Goal: Task Accomplishment & Management: Complete application form

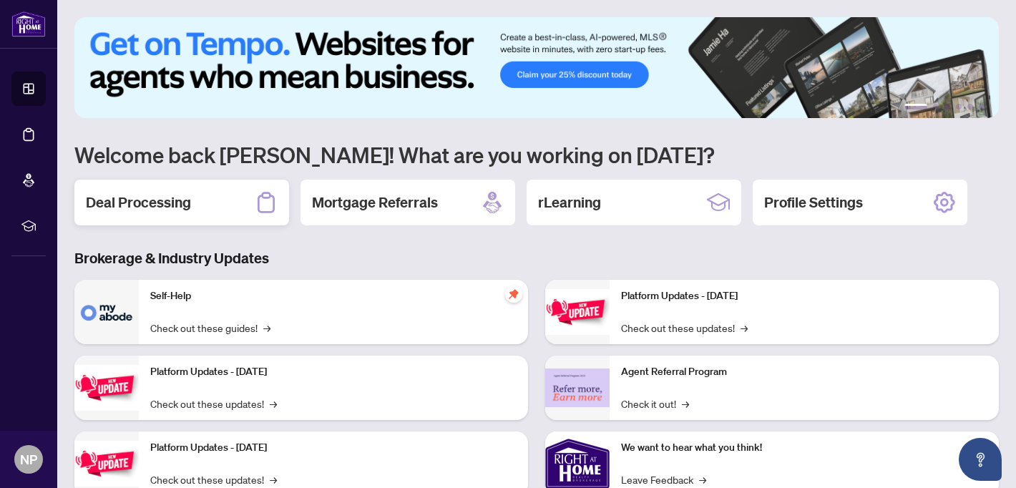
click at [207, 196] on div "Deal Processing" at bounding box center [181, 203] width 215 height 46
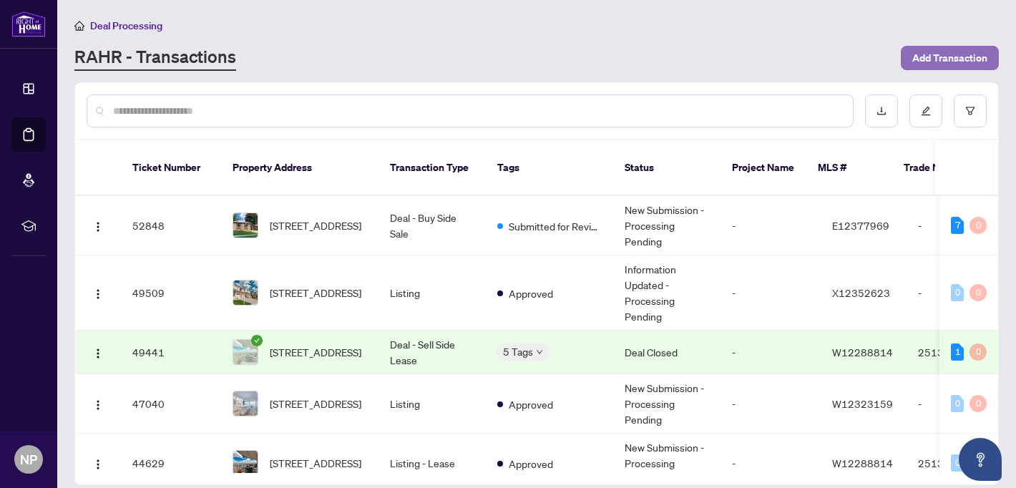
click at [973, 59] on span "Add Transaction" at bounding box center [949, 57] width 75 height 23
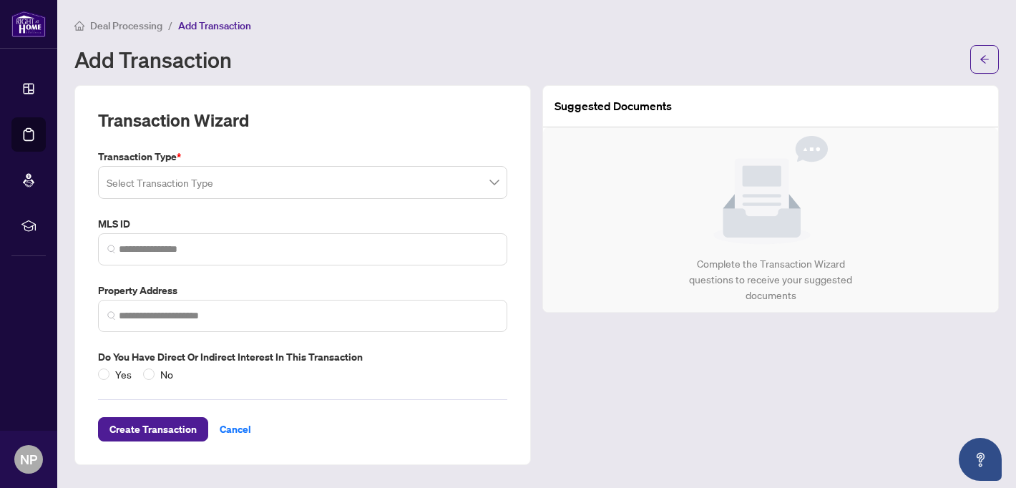
click at [431, 196] on input "search" at bounding box center [296, 184] width 379 height 31
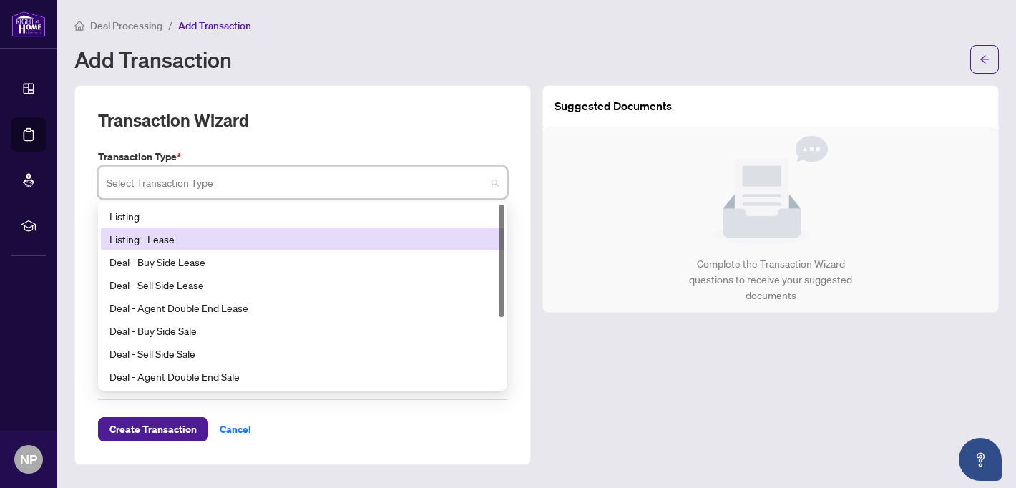
click at [401, 232] on div "Listing - Lease" at bounding box center [302, 239] width 386 height 16
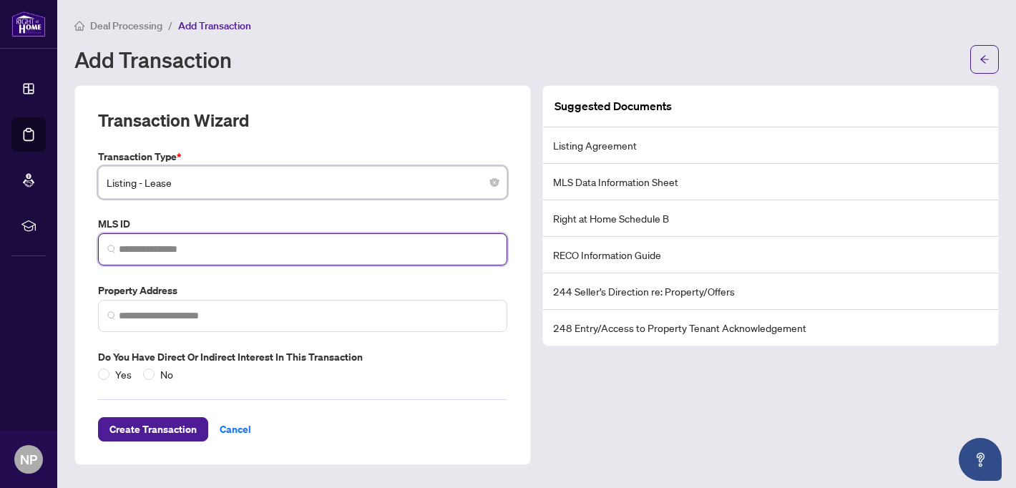
click at [362, 242] on input "search" at bounding box center [308, 249] width 379 height 15
paste input "*********"
type input "*********"
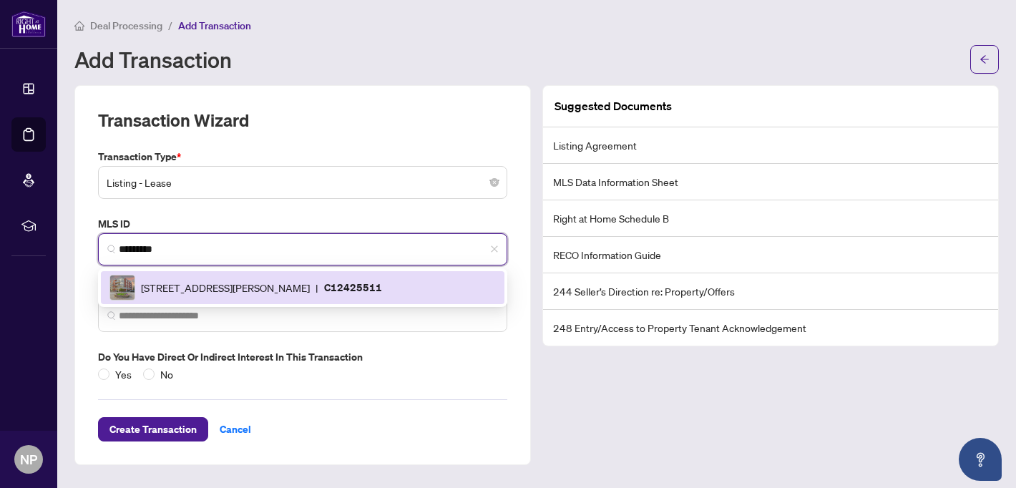
click at [214, 280] on span "[STREET_ADDRESS][PERSON_NAME]" at bounding box center [225, 288] width 169 height 16
type input "**********"
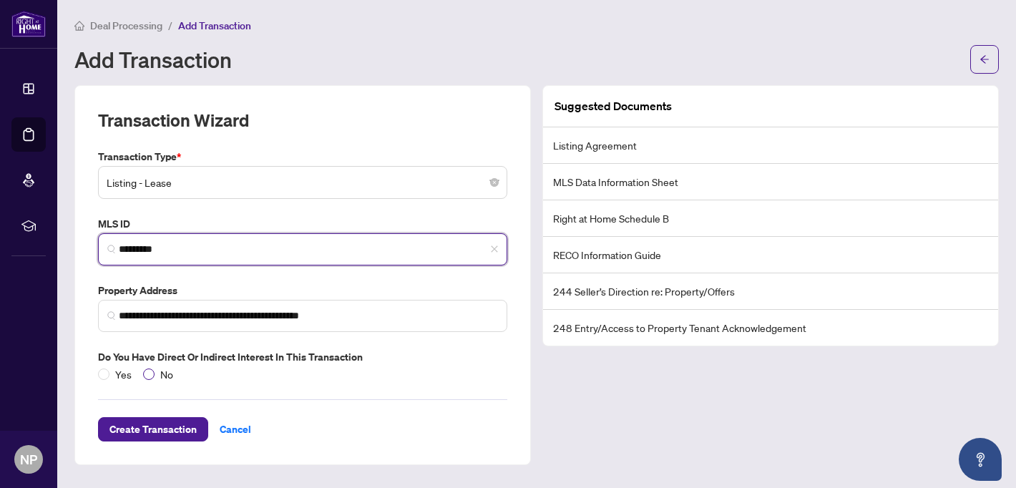
type input "*********"
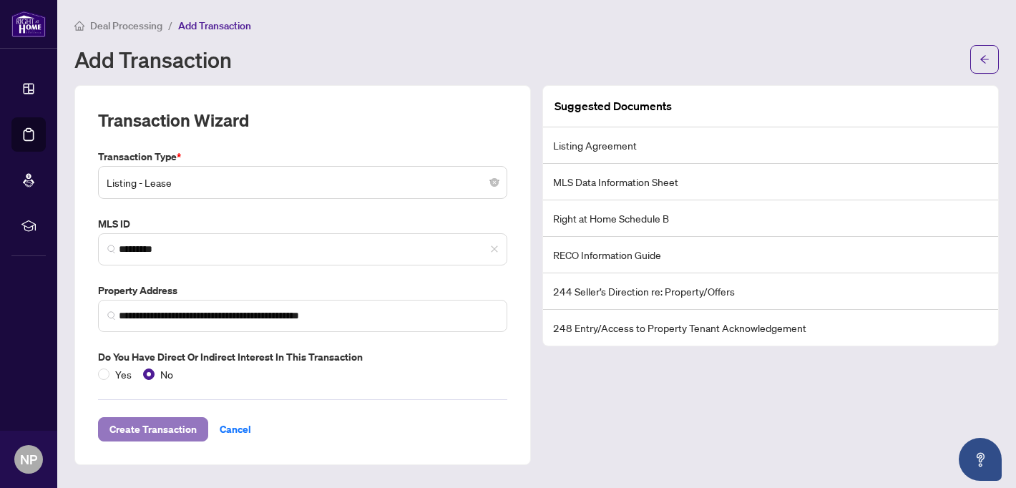
click at [159, 438] on span "Create Transaction" at bounding box center [152, 429] width 87 height 23
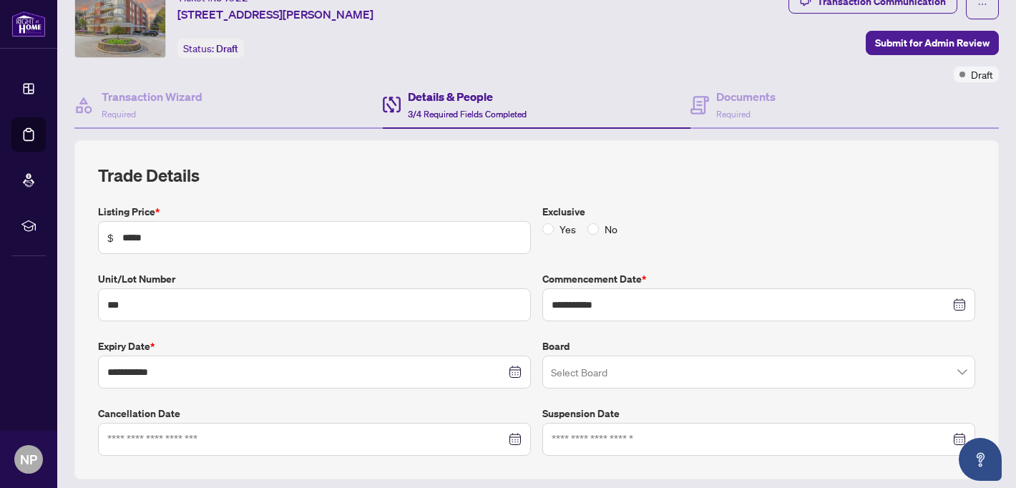
scroll to position [67, 0]
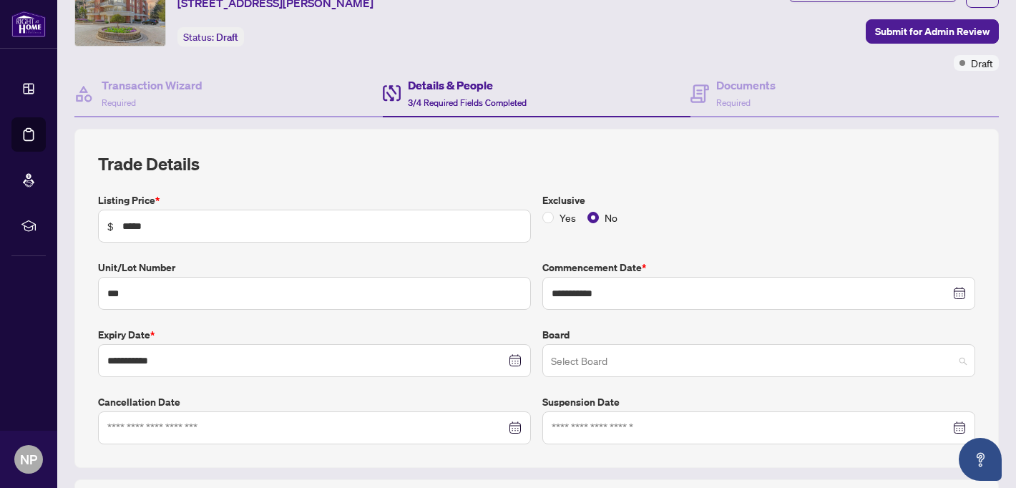
click at [674, 360] on input "search" at bounding box center [752, 362] width 403 height 31
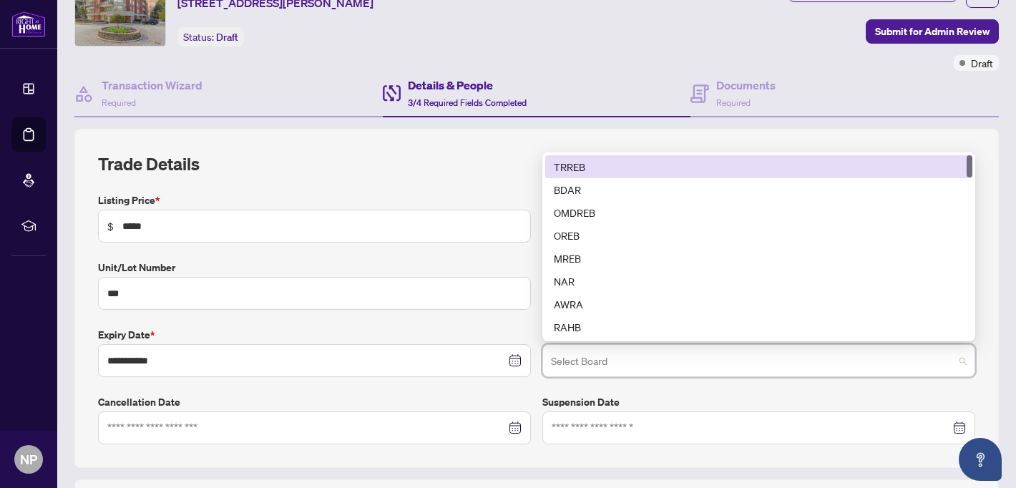
click at [571, 170] on div "TRREB" at bounding box center [759, 167] width 410 height 16
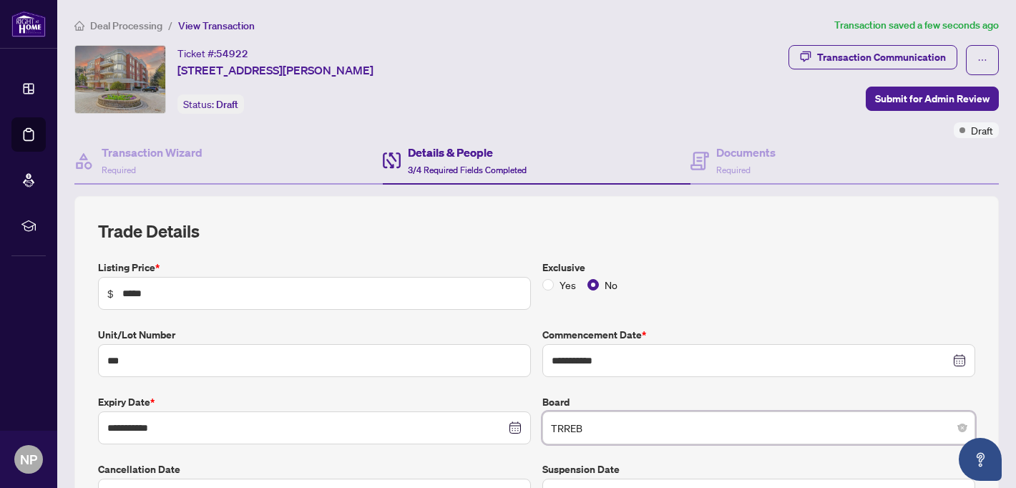
scroll to position [394, 0]
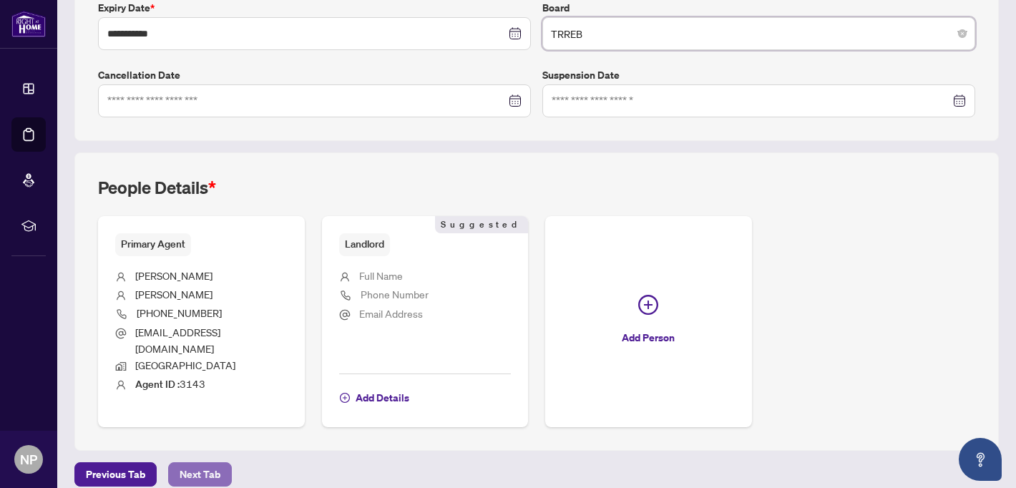
click at [190, 463] on span "Next Tab" at bounding box center [200, 474] width 41 height 23
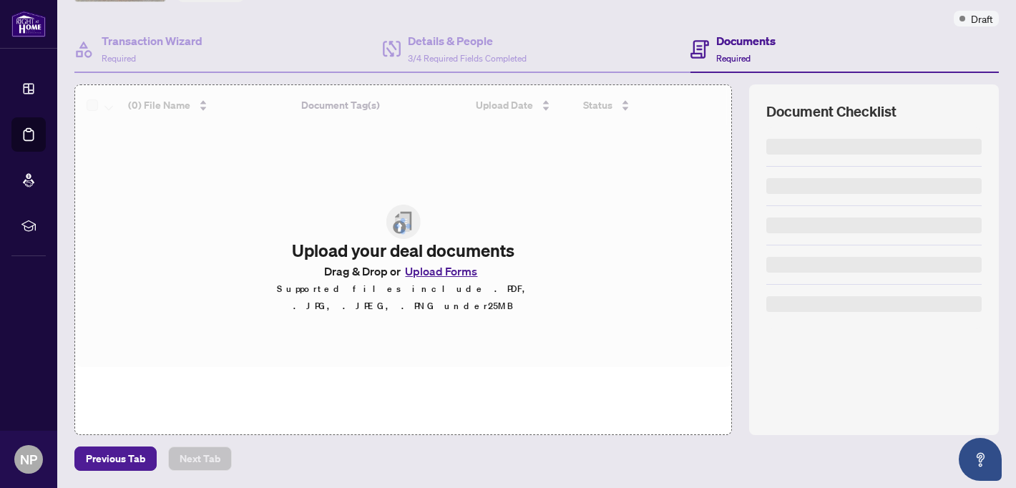
scroll to position [110, 0]
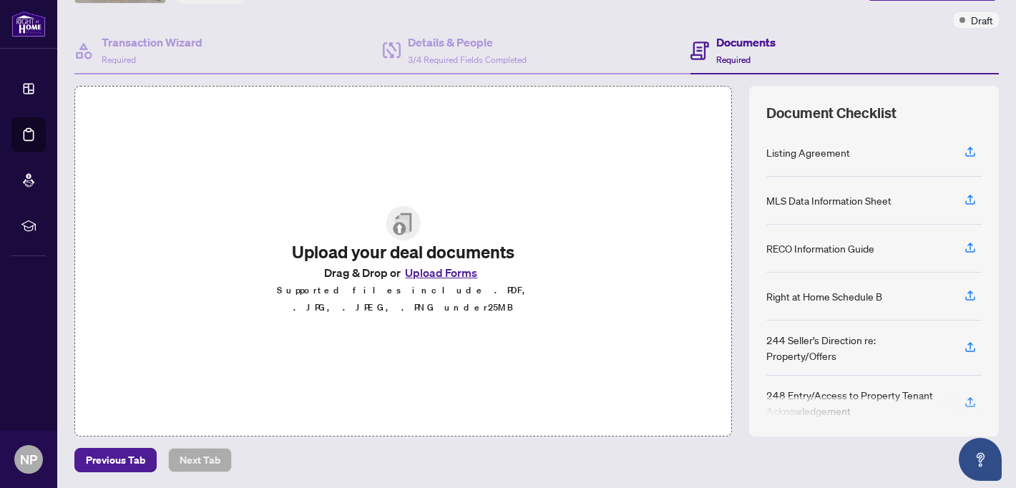
click at [444, 276] on button "Upload Forms" at bounding box center [441, 272] width 81 height 19
click at [457, 282] on button "Upload Forms" at bounding box center [441, 272] width 81 height 19
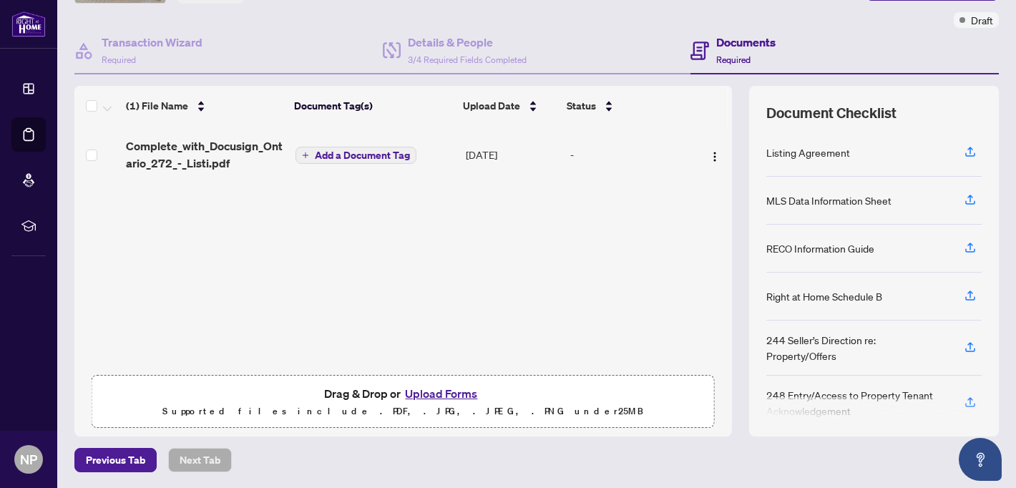
scroll to position [9, 0]
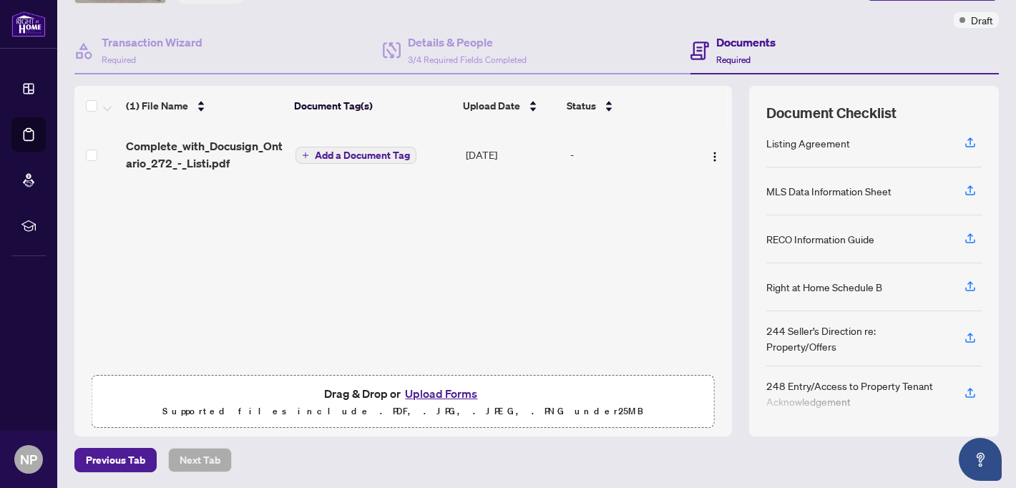
click at [385, 157] on span "Add a Document Tag" at bounding box center [362, 155] width 95 height 10
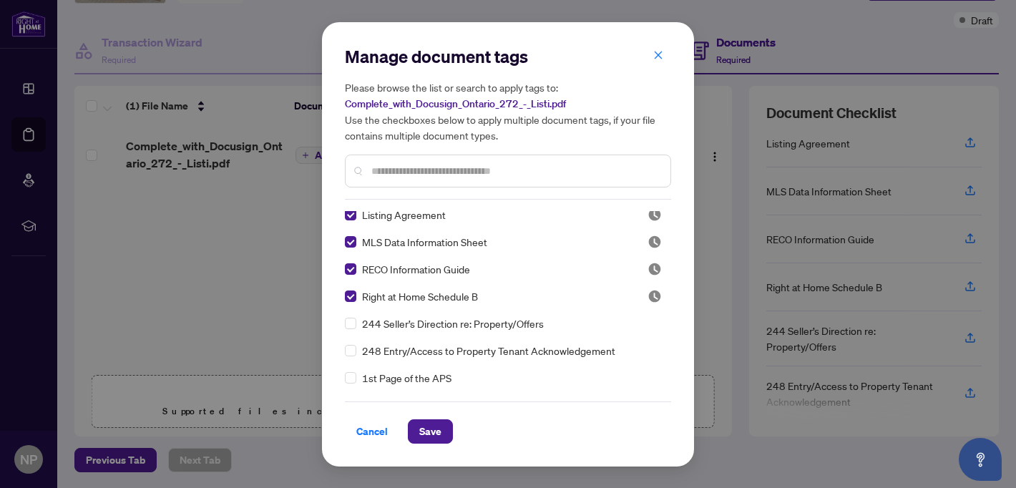
scroll to position [0, 0]
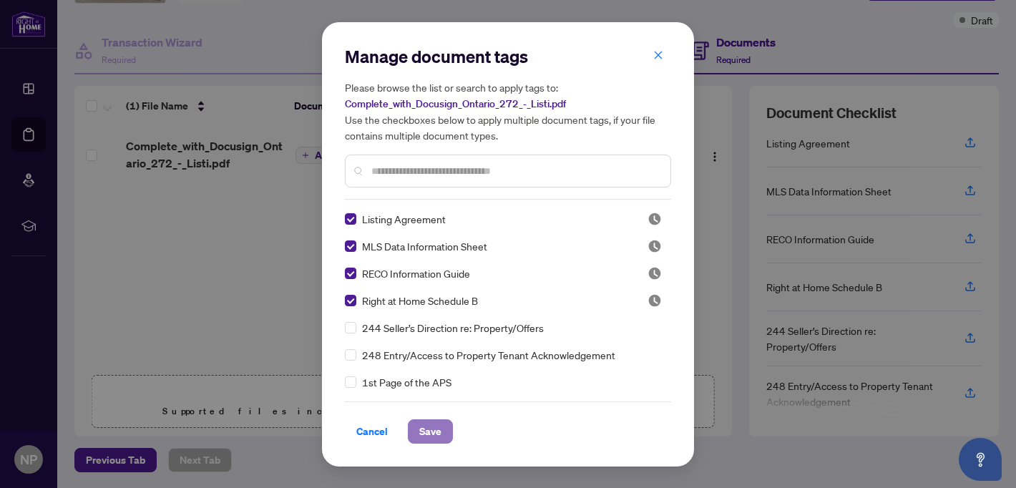
click at [424, 428] on span "Save" at bounding box center [430, 431] width 22 height 23
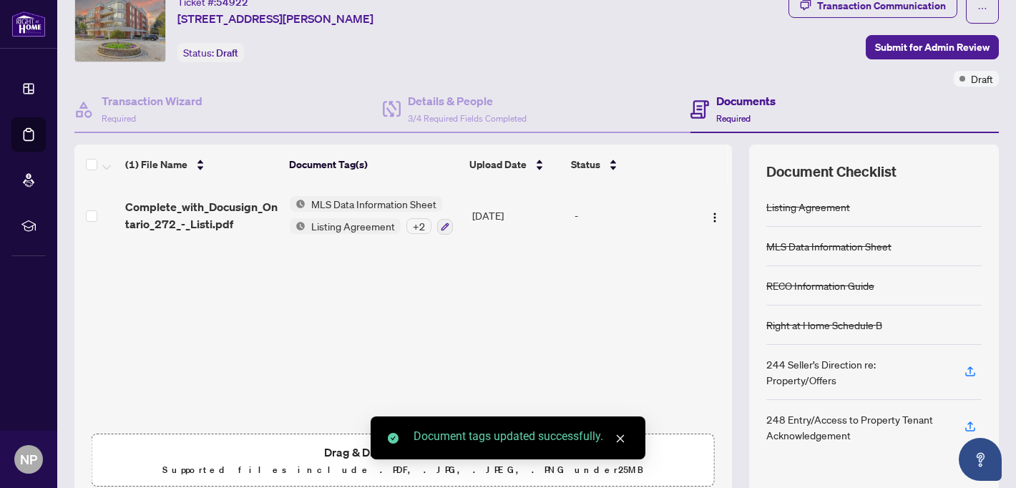
scroll to position [49, 0]
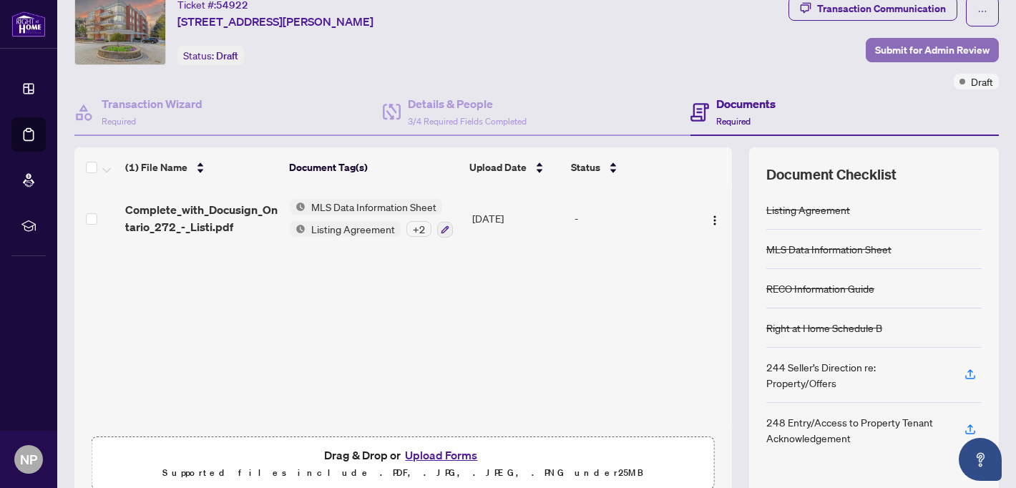
click at [943, 44] on span "Submit for Admin Review" at bounding box center [932, 50] width 114 height 23
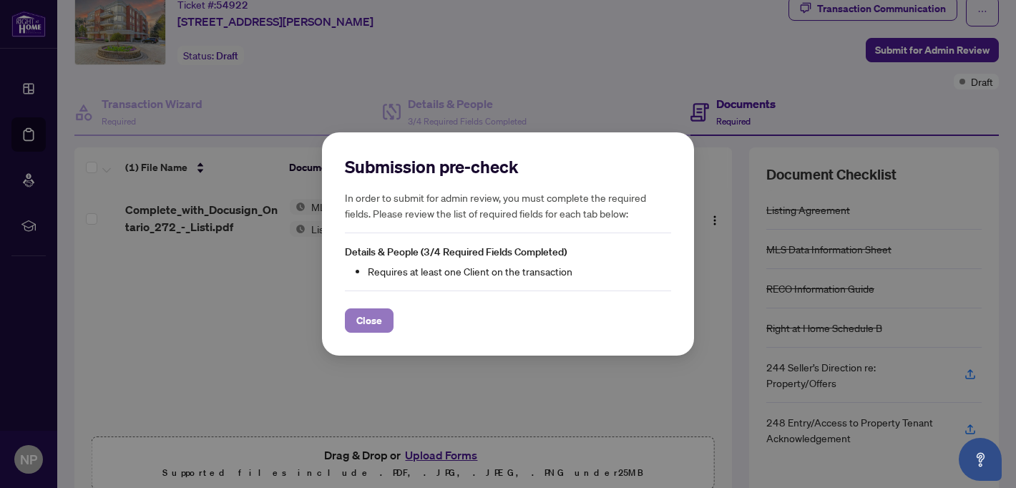
click at [384, 323] on button "Close" at bounding box center [369, 320] width 49 height 24
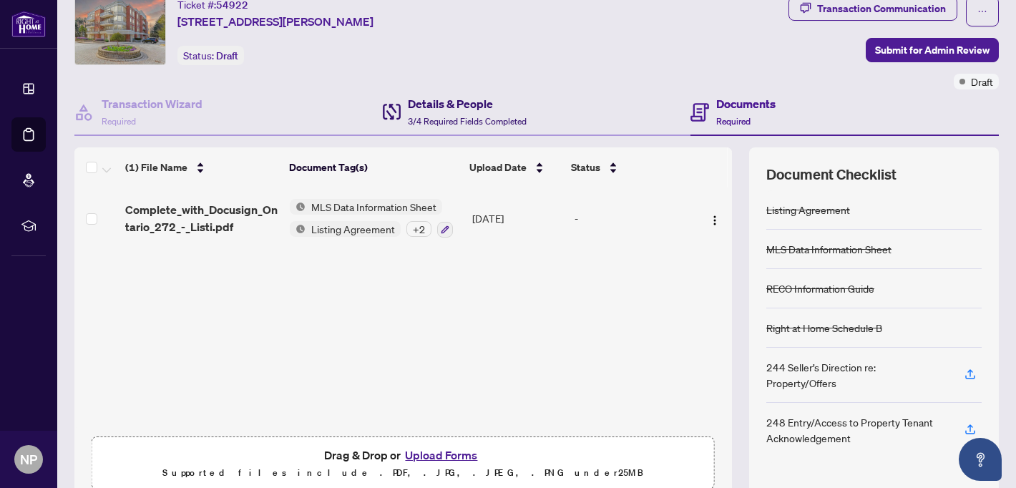
click at [478, 99] on h4 "Details & People" at bounding box center [467, 103] width 119 height 17
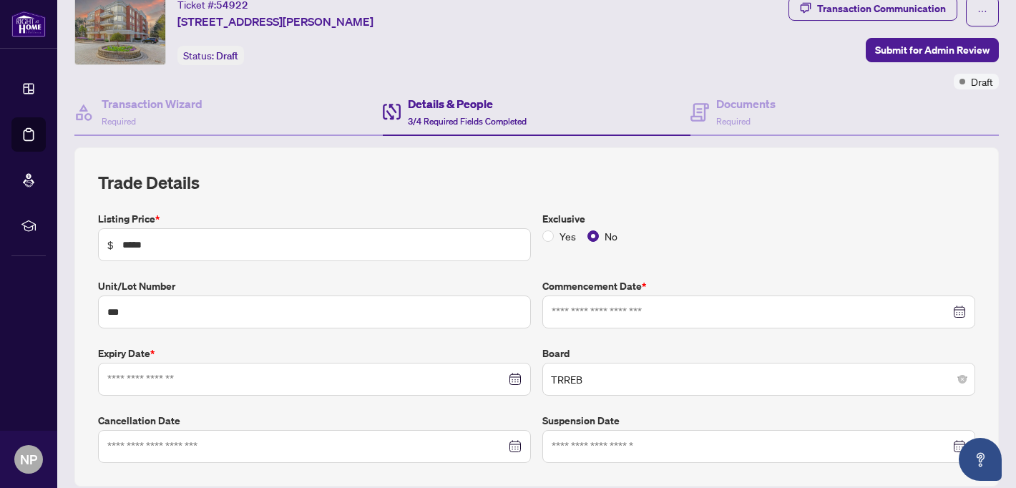
type input "**********"
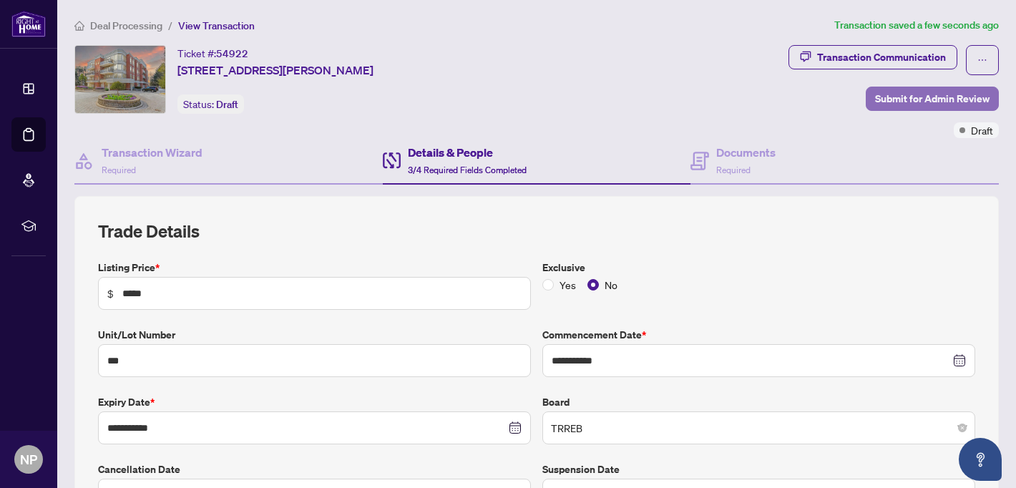
click at [908, 95] on span "Submit for Admin Review" at bounding box center [932, 98] width 114 height 23
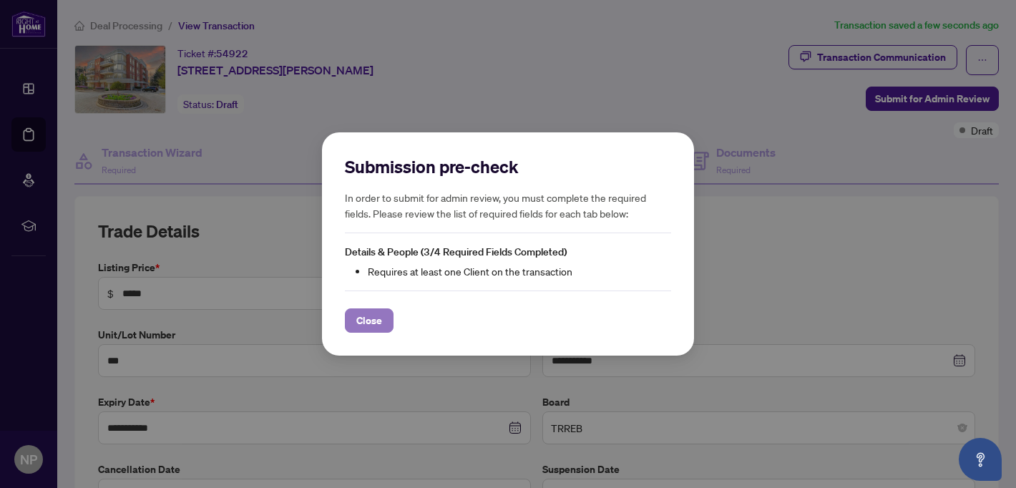
click at [381, 320] on span "Close" at bounding box center [369, 320] width 26 height 23
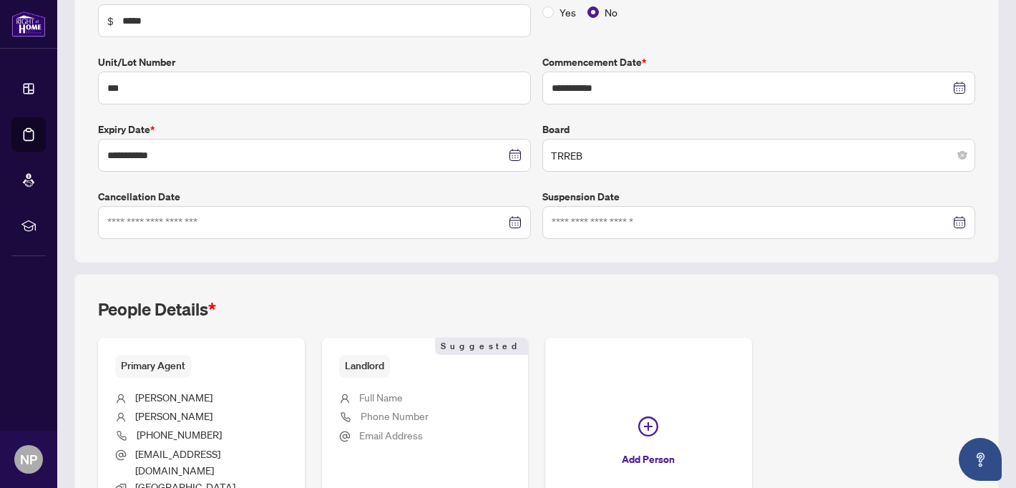
scroll to position [394, 0]
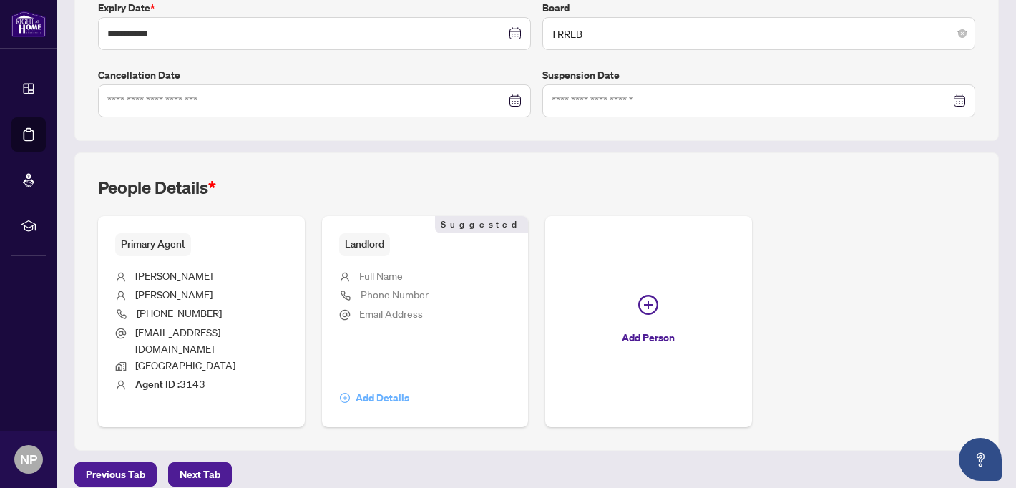
click at [388, 386] on span "Add Details" at bounding box center [382, 397] width 54 height 23
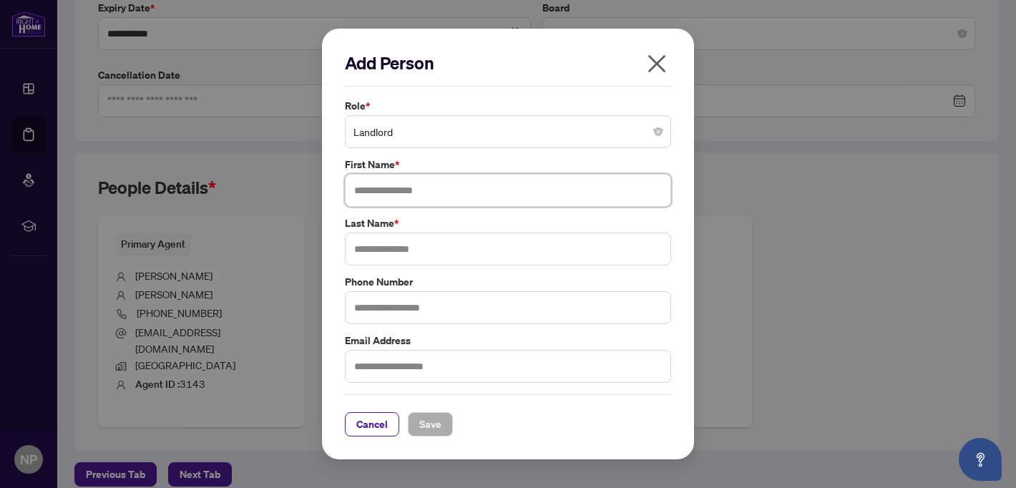
click at [436, 194] on input "text" at bounding box center [508, 190] width 326 height 33
type input "********"
click at [469, 244] on input "text" at bounding box center [508, 248] width 326 height 33
type input "********"
click at [441, 425] on button "Save" at bounding box center [430, 424] width 45 height 24
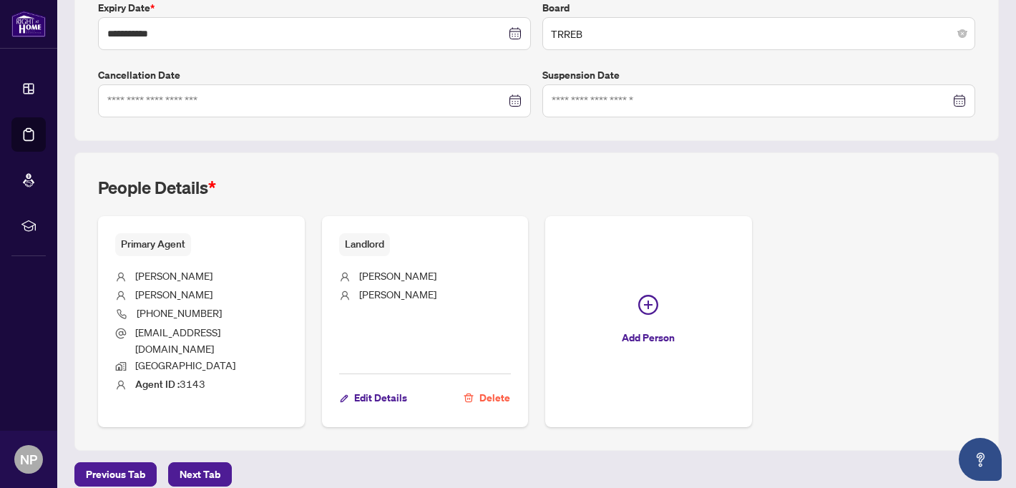
scroll to position [0, 0]
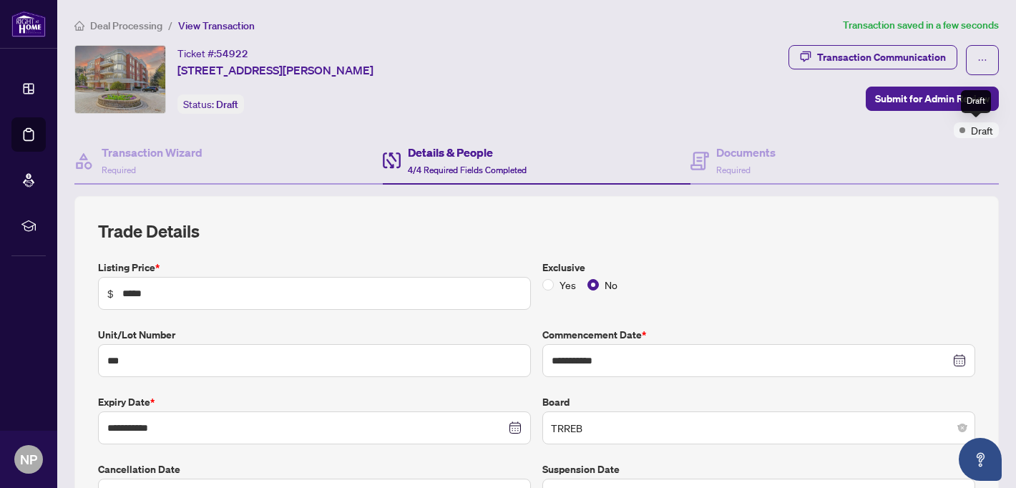
click at [963, 107] on div "Draft" at bounding box center [976, 101] width 30 height 23
click at [917, 102] on span "Submit for Admin Review" at bounding box center [932, 98] width 114 height 23
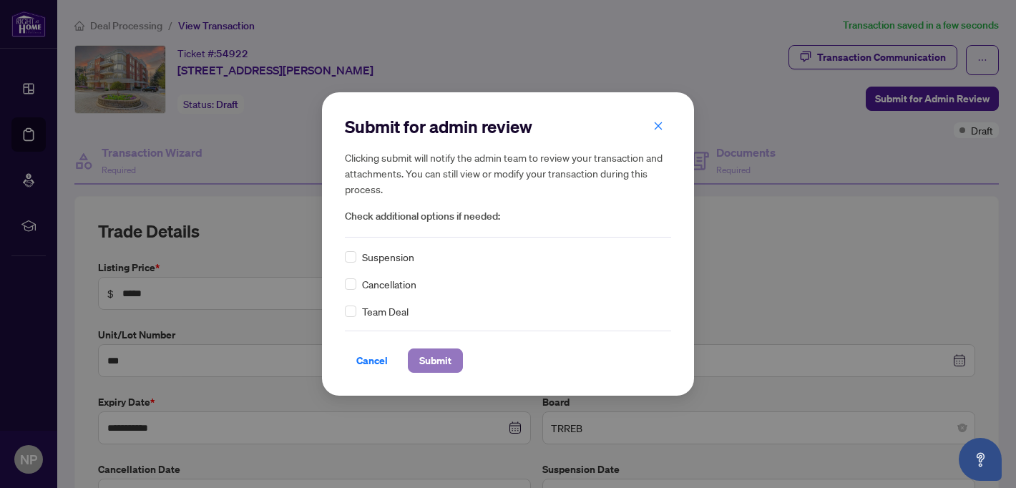
click at [430, 361] on span "Submit" at bounding box center [435, 360] width 32 height 23
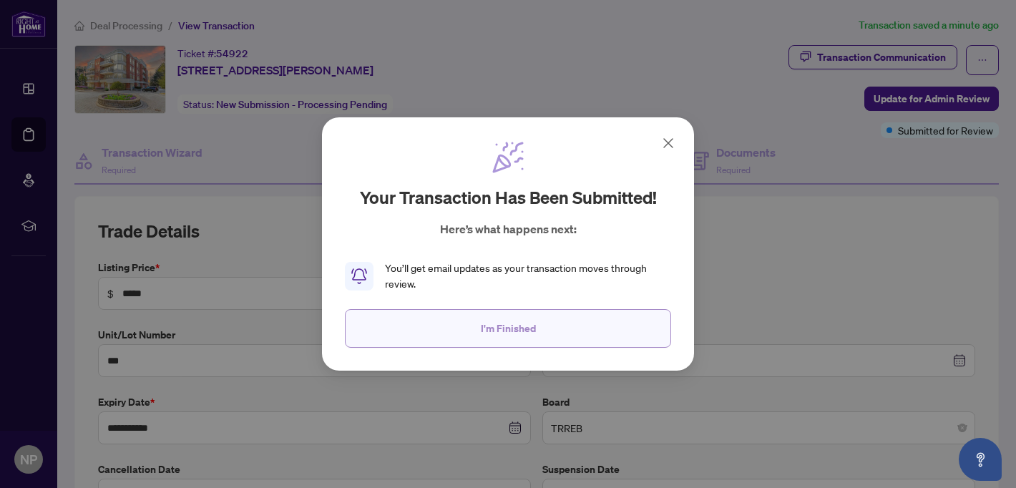
click at [515, 310] on button "I'm Finished" at bounding box center [508, 328] width 326 height 39
